Goal: Information Seeking & Learning: Learn about a topic

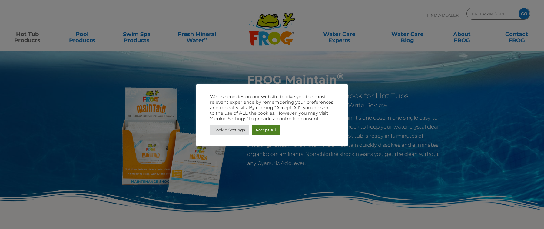
click at [258, 131] on link "Accept All" at bounding box center [266, 129] width 28 height 9
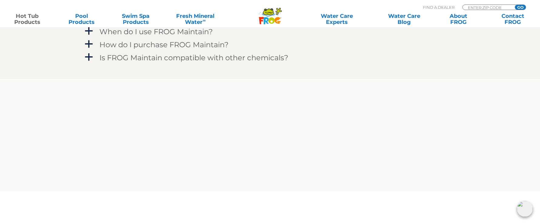
scroll to position [576, 0]
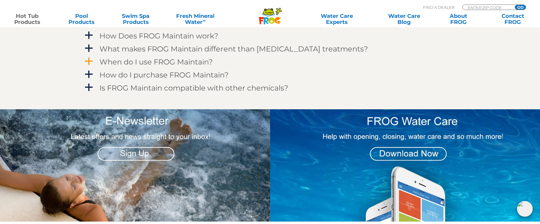
click at [89, 64] on span "a" at bounding box center [88, 61] width 9 height 9
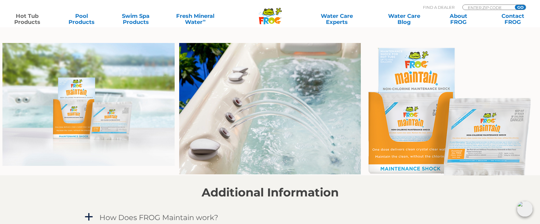
scroll to position [455, 0]
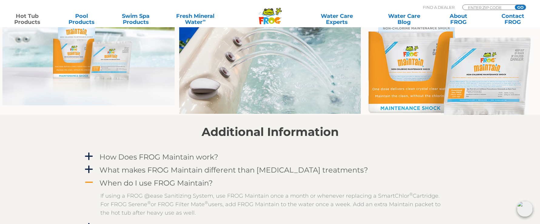
click at [479, 69] on img at bounding box center [451, 48] width 172 height 132
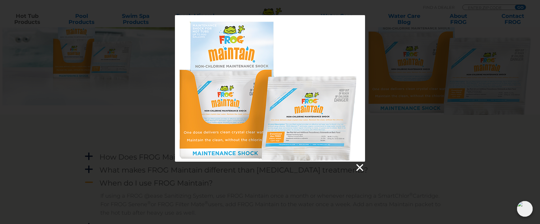
click at [358, 167] on link at bounding box center [359, 167] width 9 height 9
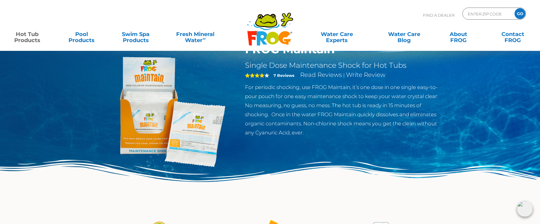
scroll to position [0, 0]
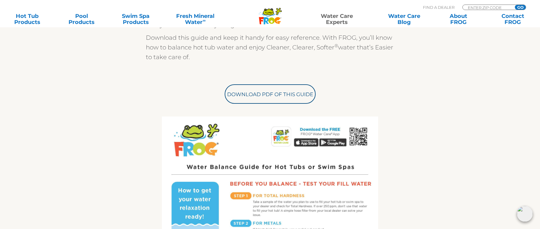
scroll to position [182, 0]
